Goal: Transaction & Acquisition: Purchase product/service

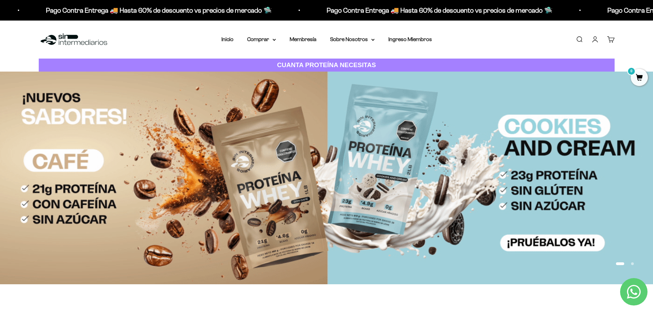
click at [591, 43] on link "Iniciar sesión" at bounding box center [595, 40] width 8 height 8
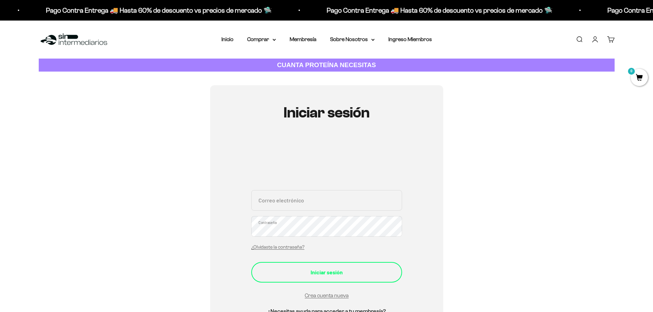
type input "[PERSON_NAME][EMAIL_ADDRESS][PERSON_NAME][PERSON_NAME][DOMAIN_NAME]"
click at [315, 273] on div "Iniciar sesión" at bounding box center [326, 272] width 123 height 9
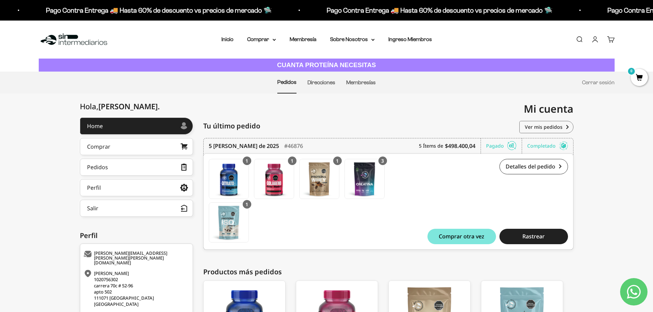
click at [650, 79] on nav "Pedidos Direcciones Membresías Cerrar sesión" at bounding box center [326, 83] width 653 height 22
click at [639, 80] on span "0" at bounding box center [639, 77] width 17 height 17
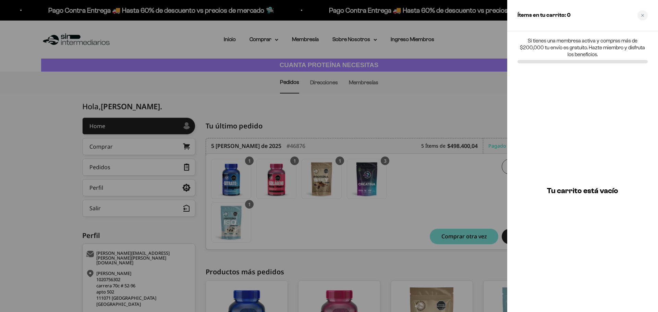
click at [459, 96] on div at bounding box center [329, 156] width 658 height 312
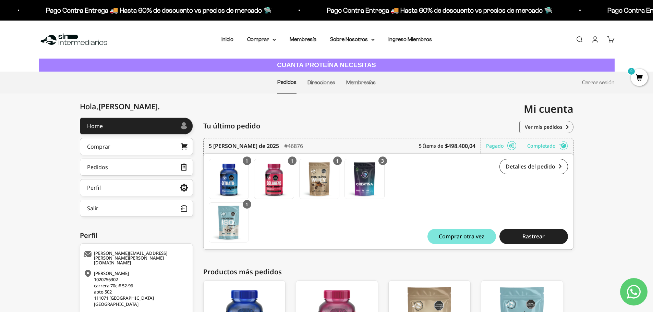
click at [596, 43] on link "Cuenta" at bounding box center [595, 40] width 8 height 8
click at [608, 43] on link "Carrito 0" at bounding box center [611, 40] width 8 height 8
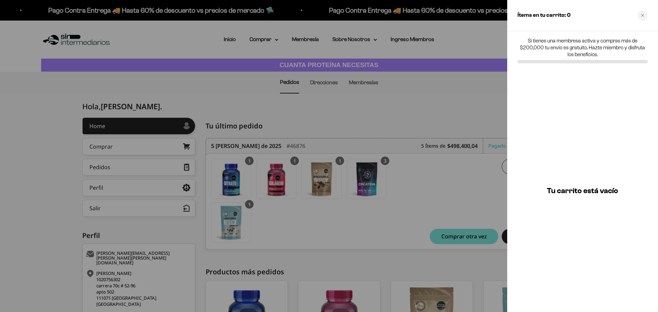
click at [485, 103] on div at bounding box center [329, 156] width 658 height 312
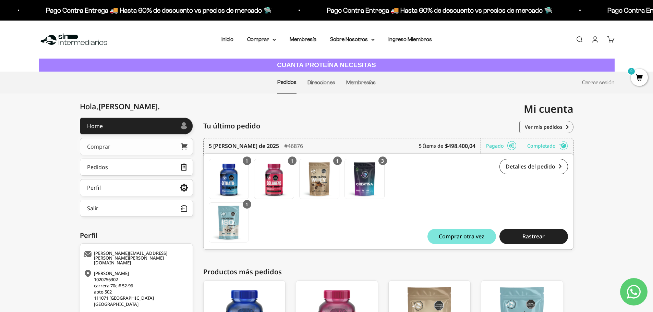
click at [114, 148] on link "Comprar" at bounding box center [136, 146] width 113 height 17
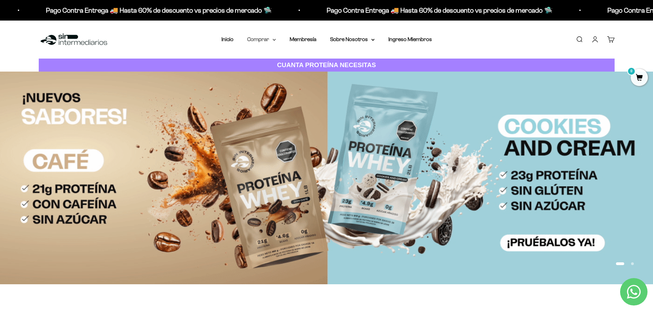
click at [263, 40] on summary "Comprar" at bounding box center [261, 39] width 29 height 9
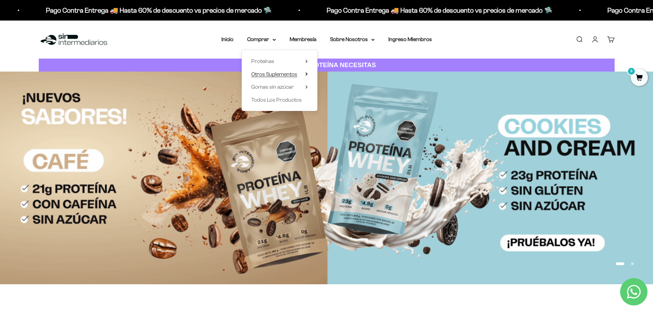
click at [292, 73] on span "Otros Suplementos" at bounding box center [274, 74] width 46 height 6
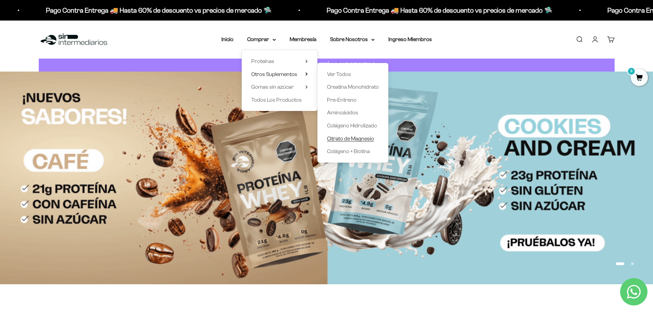
click at [353, 139] on span "Citrato de Magnesio" at bounding box center [350, 139] width 47 height 6
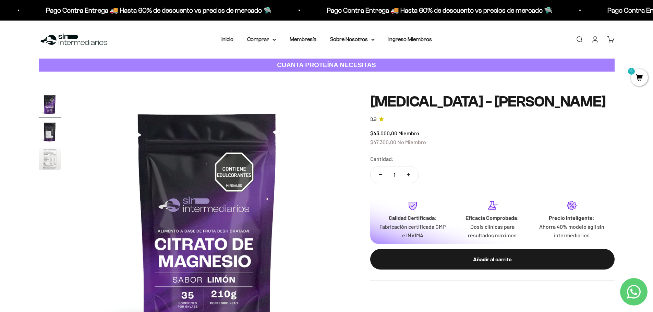
click at [412, 175] on button "Aumentar cantidad" at bounding box center [409, 175] width 20 height 16
type input "2"
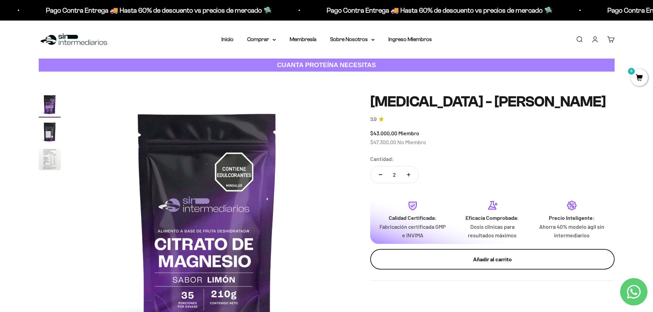
click at [483, 262] on div "Añadir al carrito" at bounding box center [492, 259] width 217 height 9
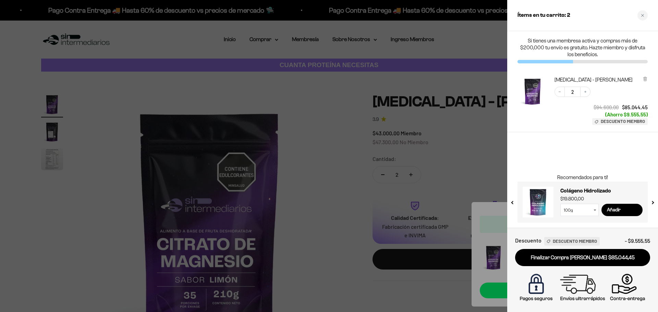
click at [356, 124] on div at bounding box center [329, 156] width 658 height 312
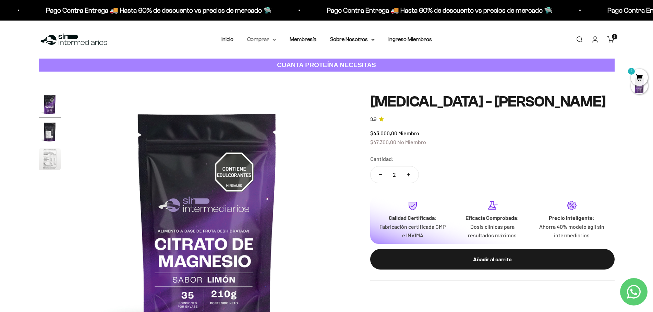
click at [266, 40] on summary "Comprar" at bounding box center [261, 39] width 29 height 9
click at [296, 76] on span "Otros Suplementos" at bounding box center [274, 74] width 46 height 6
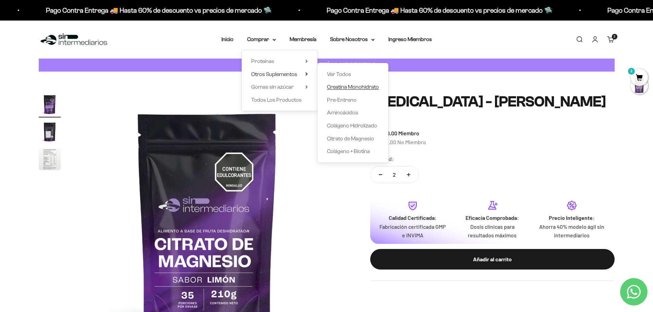
click at [347, 88] on span "Creatina Monohidrato" at bounding box center [353, 87] width 52 height 6
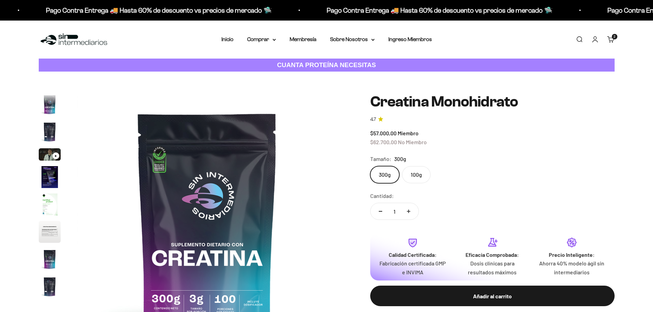
click at [408, 207] on button "Aumentar cantidad" at bounding box center [409, 211] width 20 height 16
type input "2"
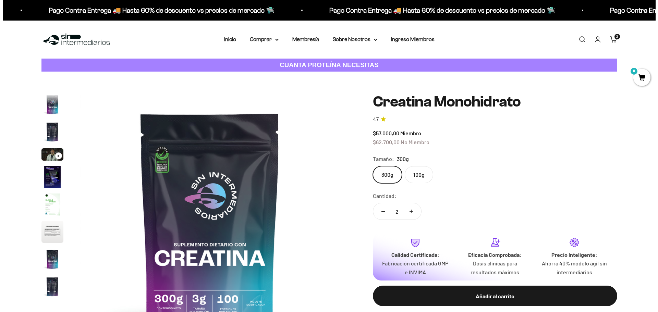
scroll to position [28, 0]
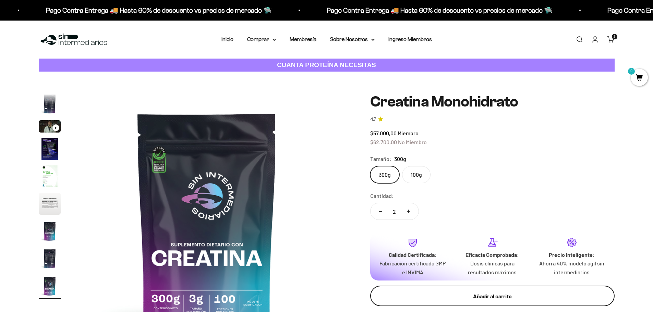
click at [477, 294] on div "Añadir al carrito" at bounding box center [492, 296] width 217 height 9
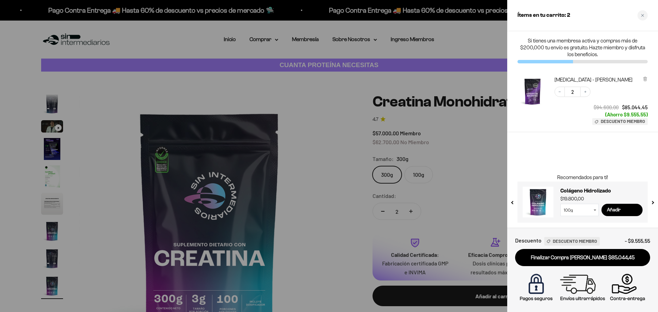
scroll to position [0, 0]
